Goal: Task Accomplishment & Management: Manage account settings

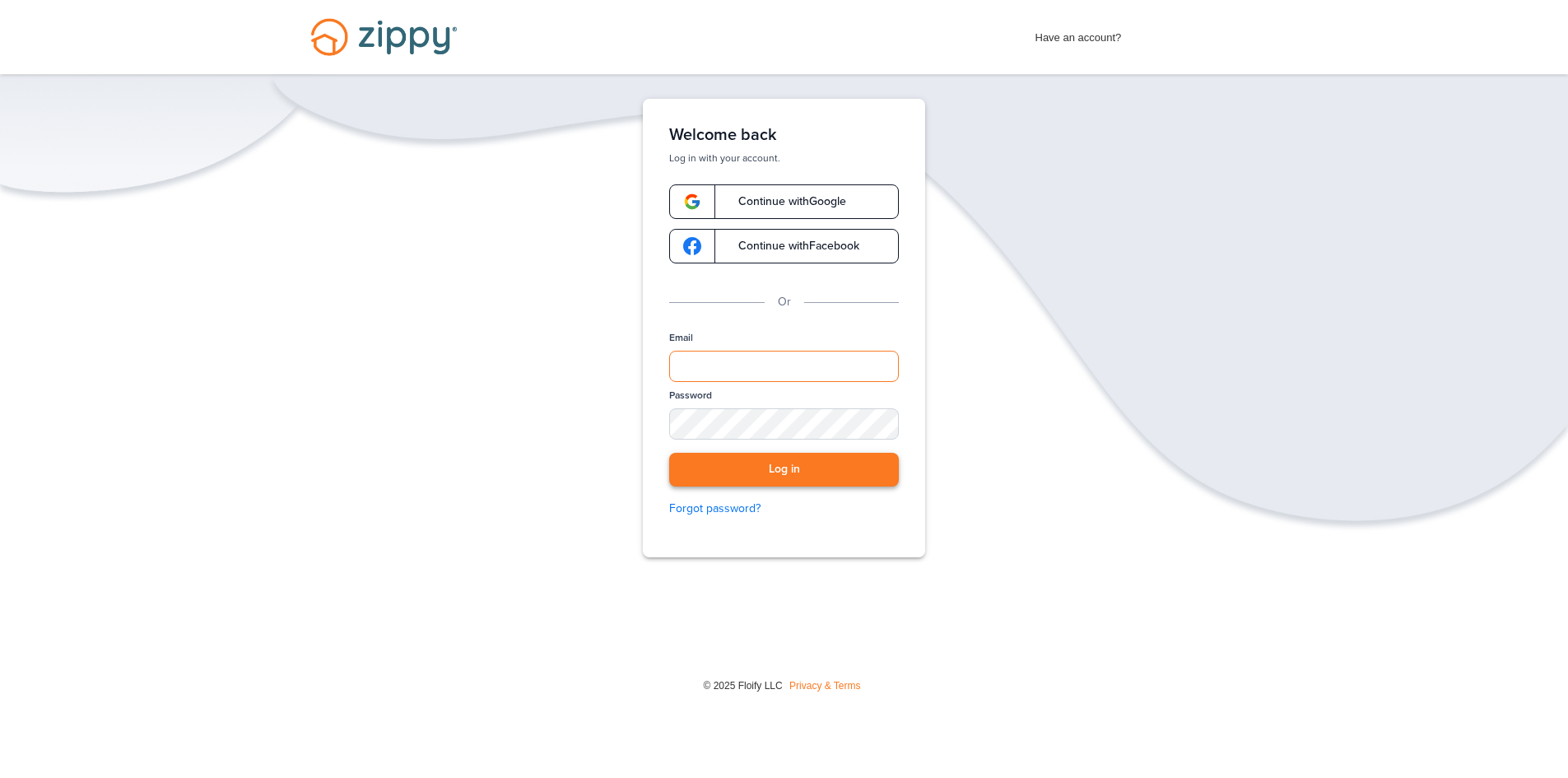
type input "**********"
click at [815, 472] on button "Log in" at bounding box center [784, 469] width 229 height 33
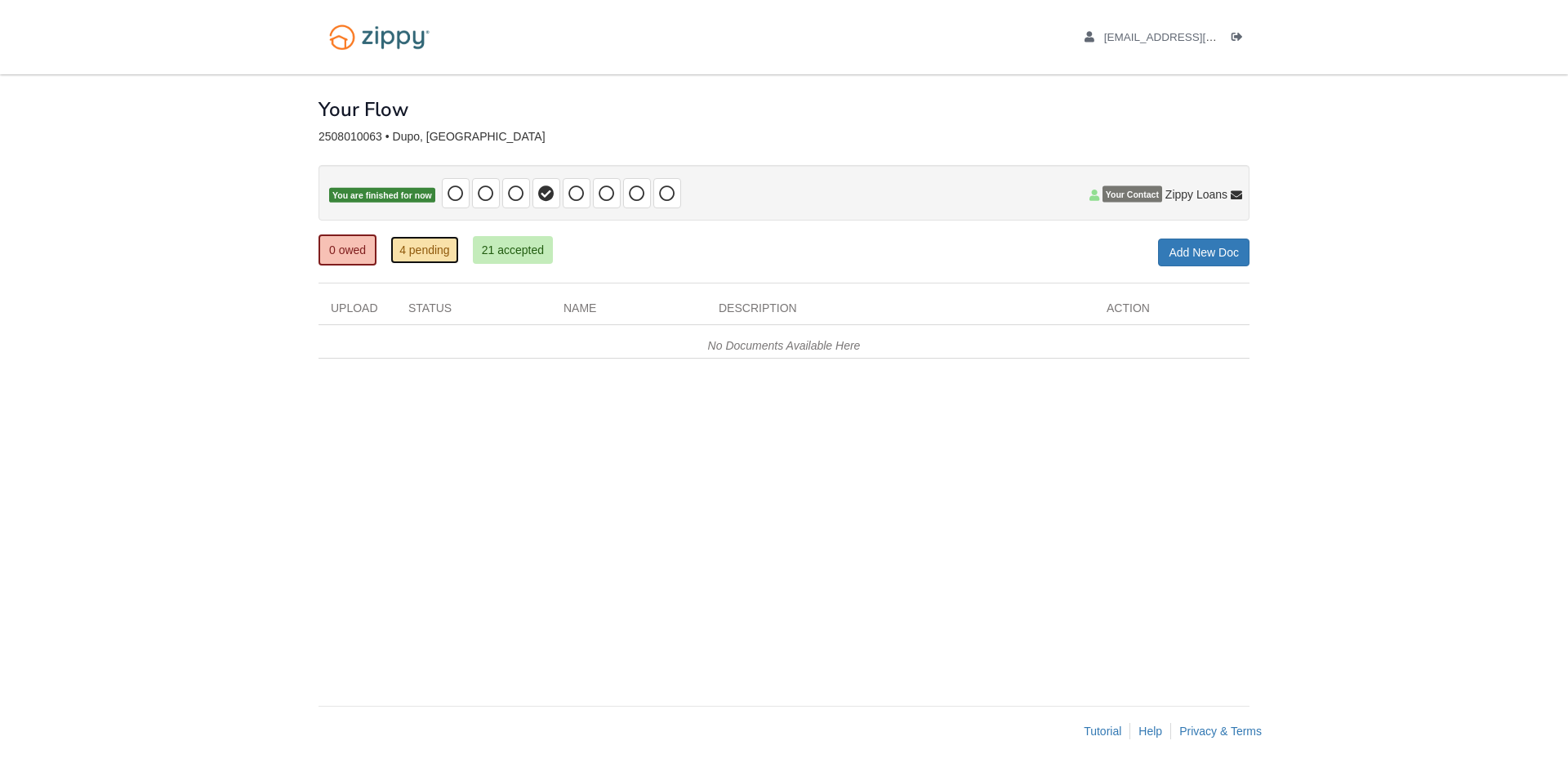
click at [435, 247] on link "4 pending" at bounding box center [424, 249] width 69 height 27
